Goal: Find specific page/section: Find specific page/section

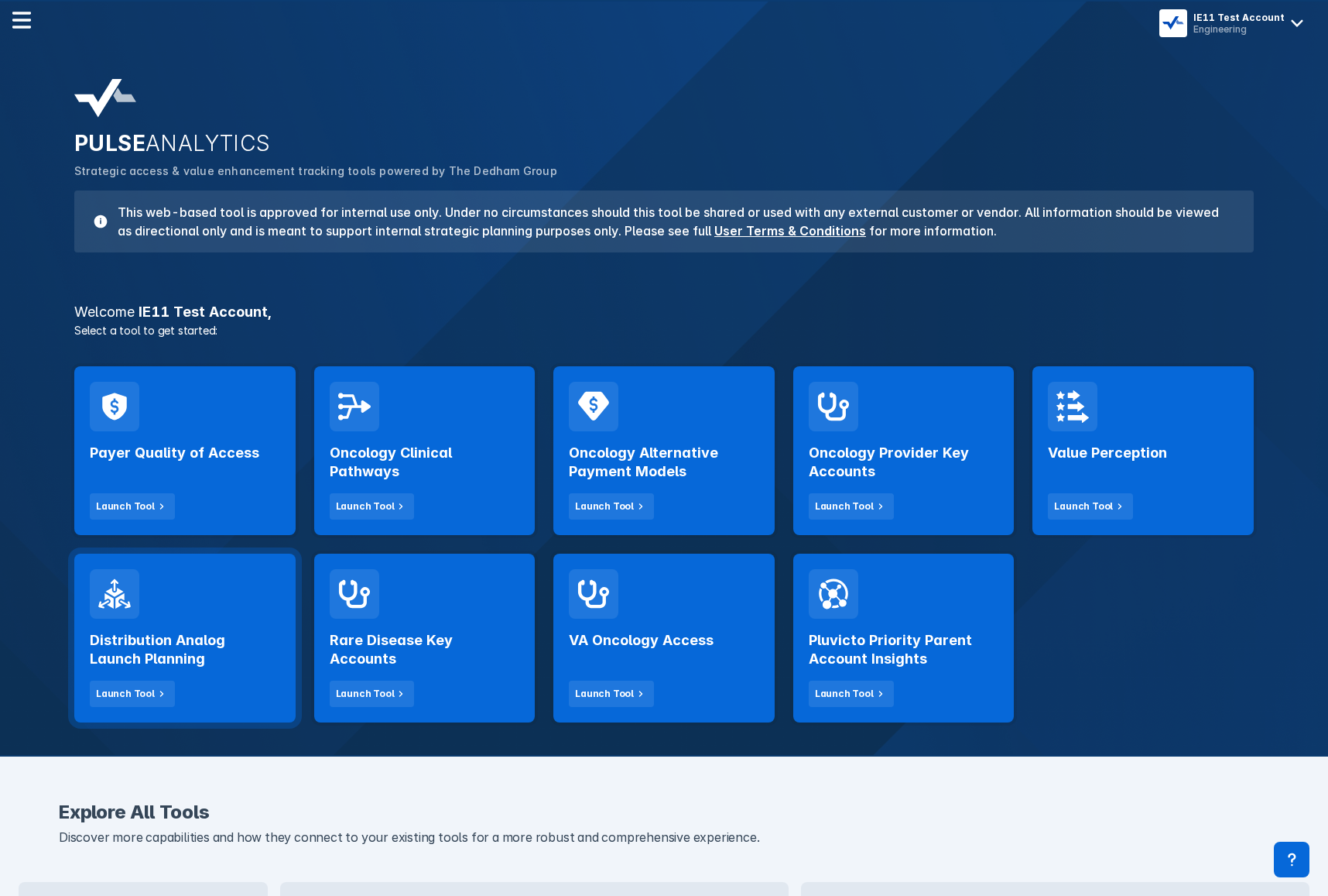
click at [257, 669] on div "Distribution Analog Launch Planning Launch Tool" at bounding box center [185, 662] width 191 height 88
click at [1103, 631] on div "Payer Quality of Access Launch Tool Oncology Clinical Pathways Launch Tool Onco…" at bounding box center [664, 544] width 1198 height 375
click at [1097, 635] on div "Payer Quality of Access Launch Tool Oncology Clinical Pathways Launch Tool Onco…" at bounding box center [664, 544] width 1198 height 375
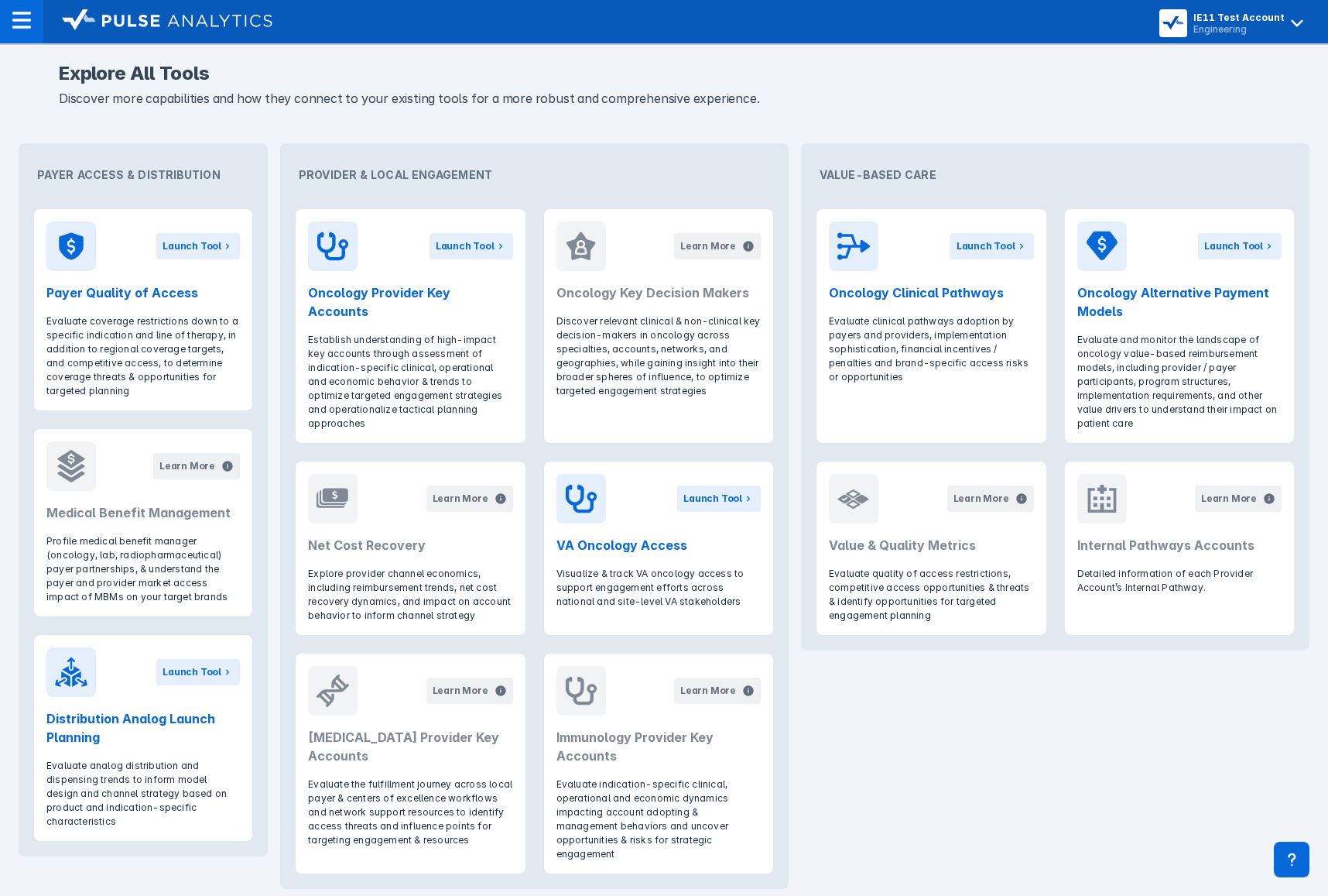
scroll to position [729, 0]
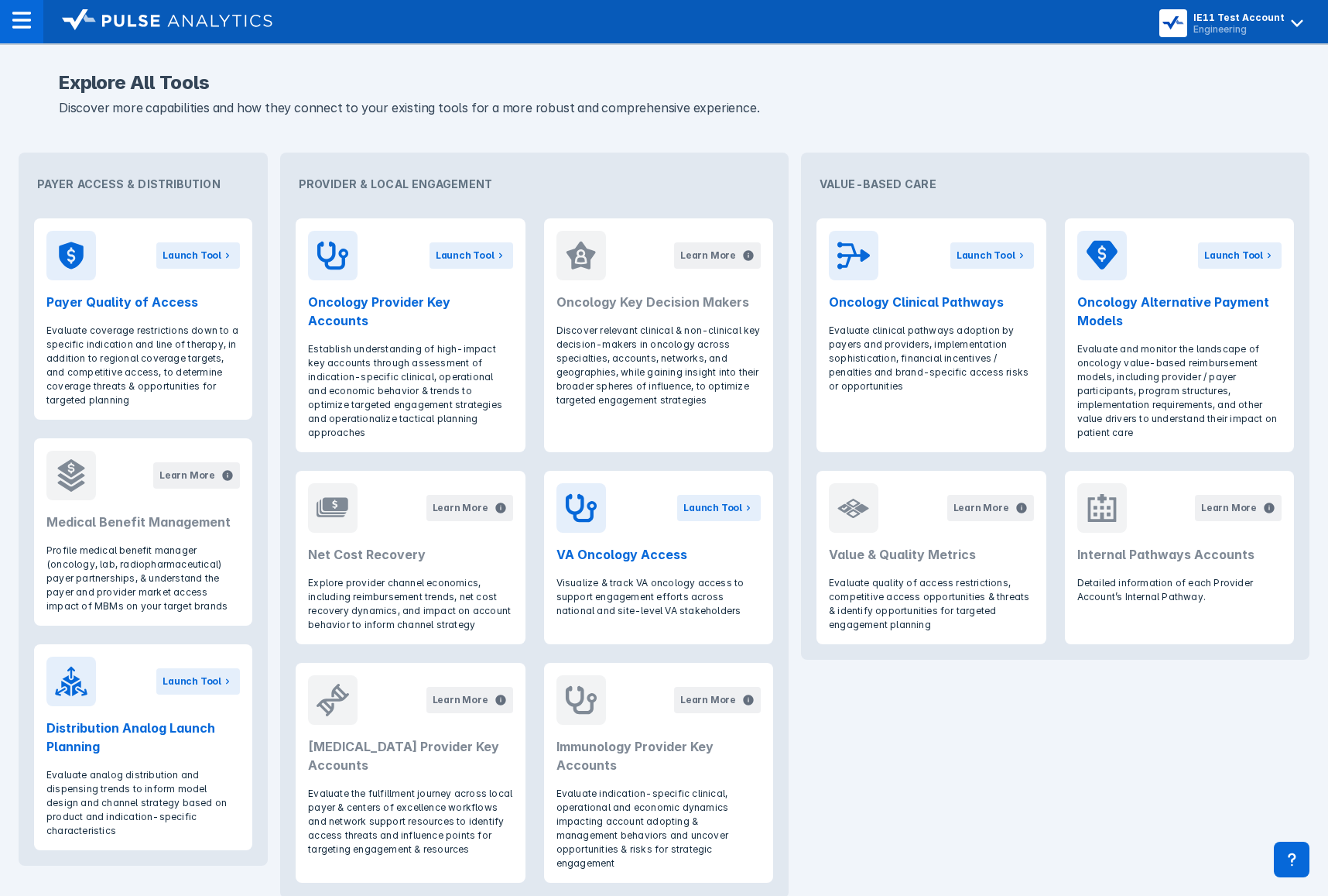
click at [944, 754] on div "Payer Access & Distribution Launch Tool Payer Quality of Access Evaluate covera…" at bounding box center [664, 525] width 1303 height 770
click at [1297, 34] on icon at bounding box center [1297, 23] width 25 height 25
click at [1240, 73] on button "Logout" at bounding box center [1236, 65] width 156 height 31
